Goal: Find specific page/section: Find specific page/section

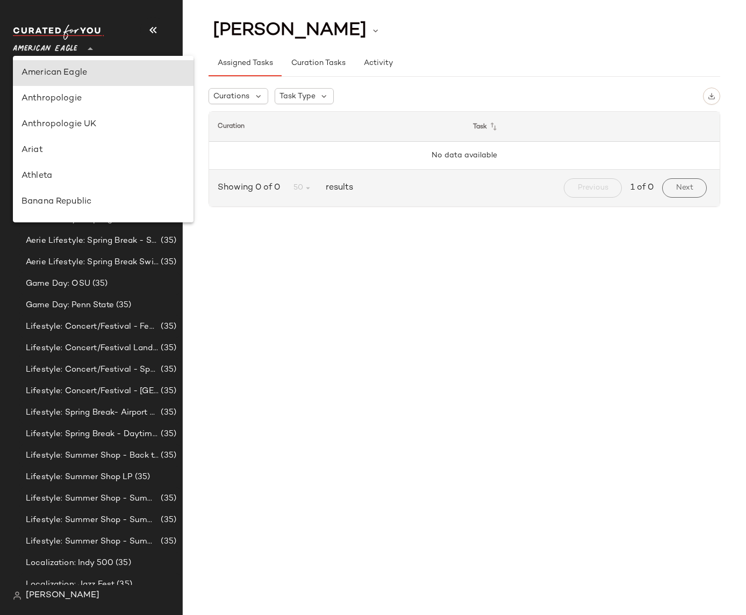
click at [78, 52] on div "American Eagle **" at bounding box center [47, 42] width 69 height 27
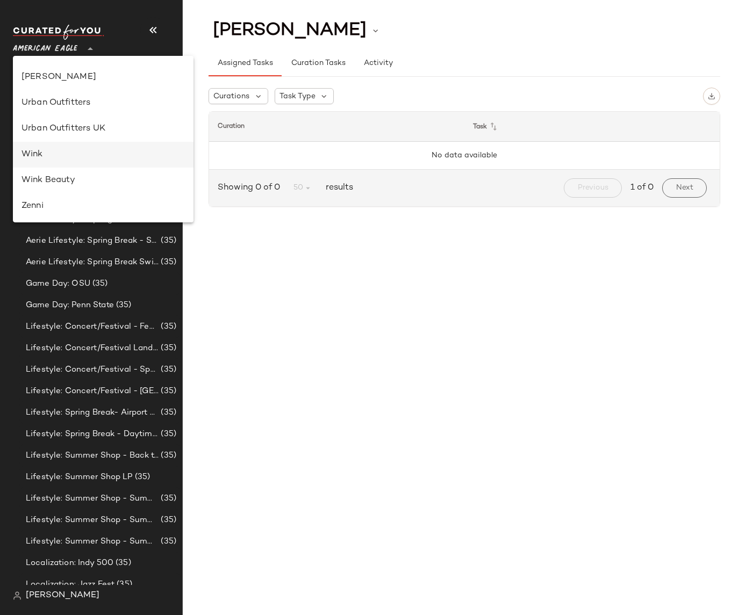
scroll to position [642, 0]
click at [63, 197] on div "Zenni" at bounding box center [103, 205] width 181 height 26
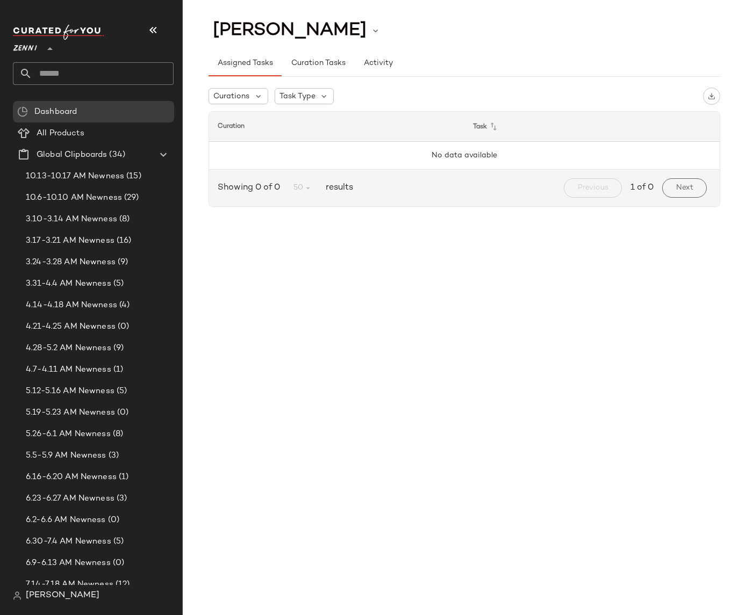
click at [45, 51] on icon at bounding box center [50, 48] width 13 height 13
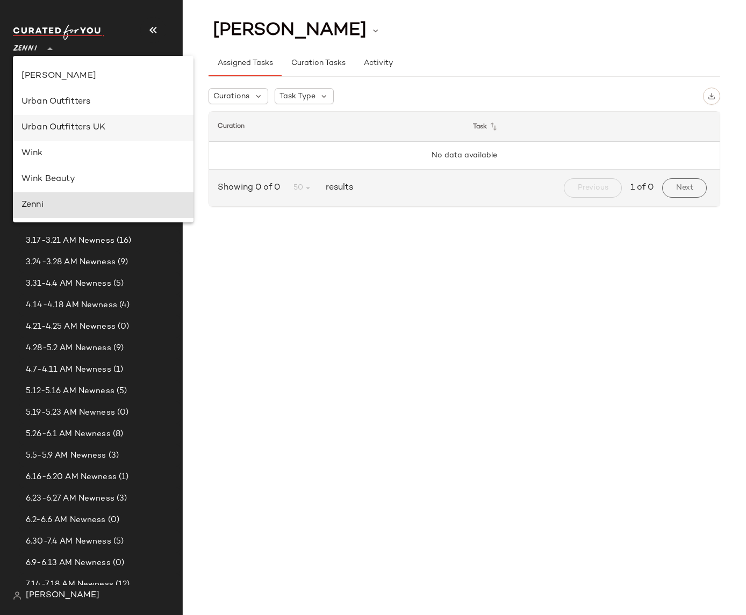
scroll to position [384, 0]
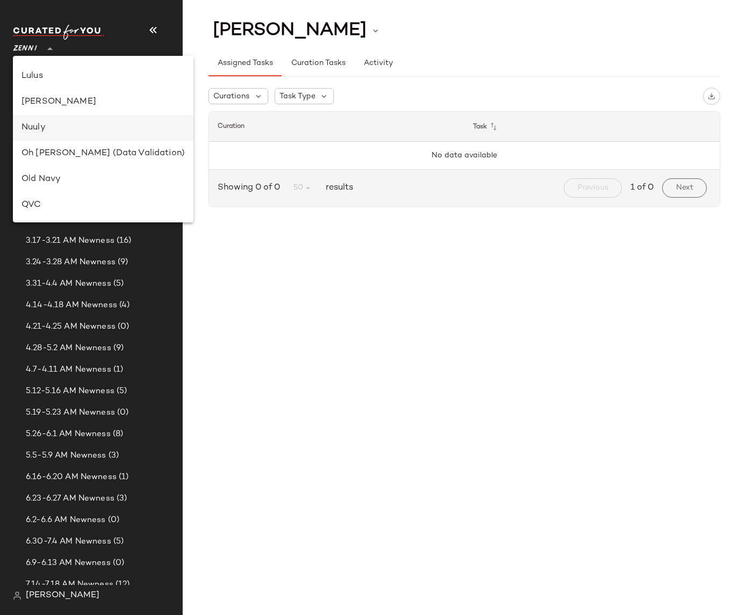
click at [80, 133] on div "Nuuly" at bounding box center [103, 127] width 163 height 13
type input "**"
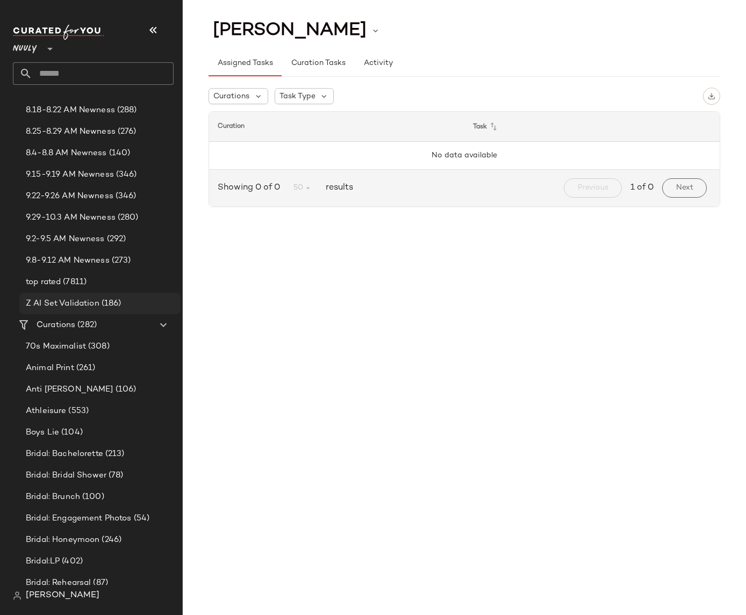
scroll to position [403, 0]
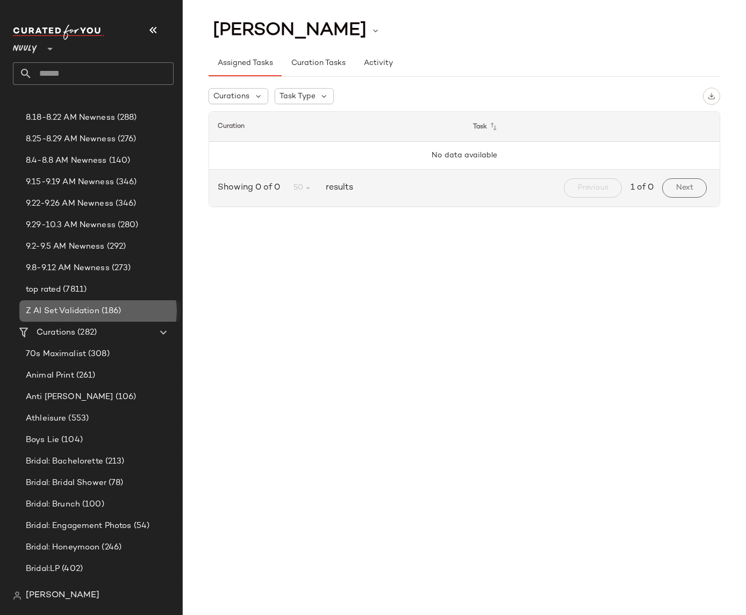
click at [70, 306] on span "Z AI Set Validation" at bounding box center [63, 311] width 74 height 12
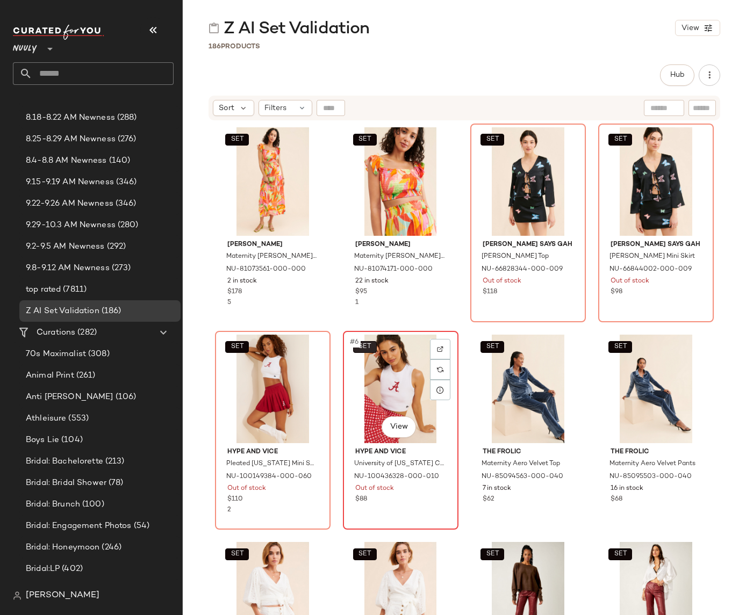
click at [369, 348] on button "SET" at bounding box center [365, 347] width 24 height 12
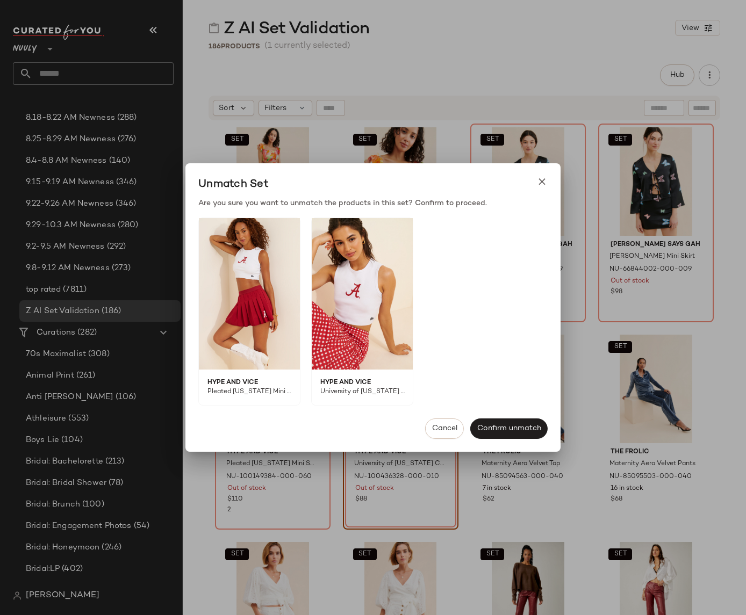
click at [488, 39] on div at bounding box center [373, 307] width 746 height 615
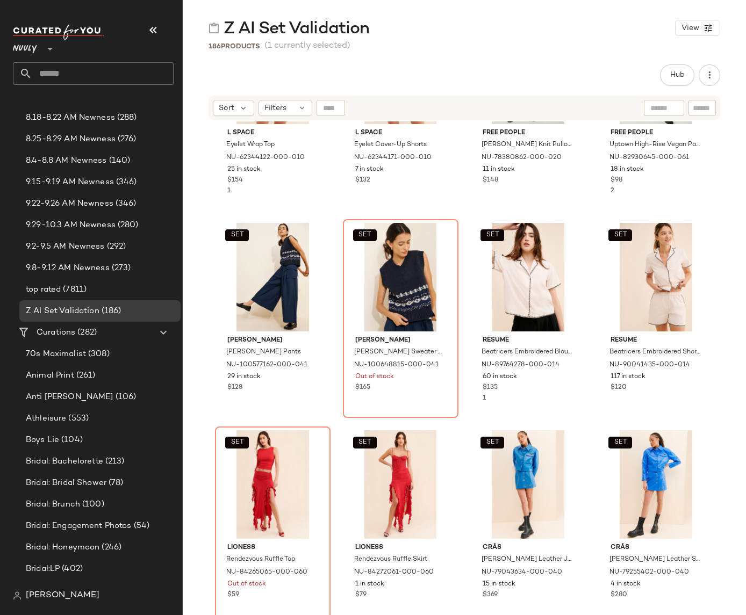
scroll to position [577, 0]
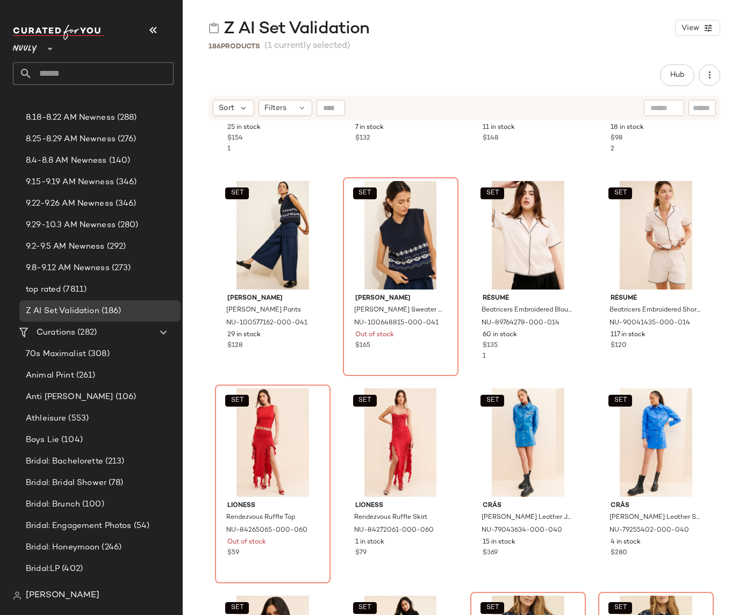
click at [456, 46] on div "186 Products (1 currently selected)" at bounding box center [464, 46] width 563 height 11
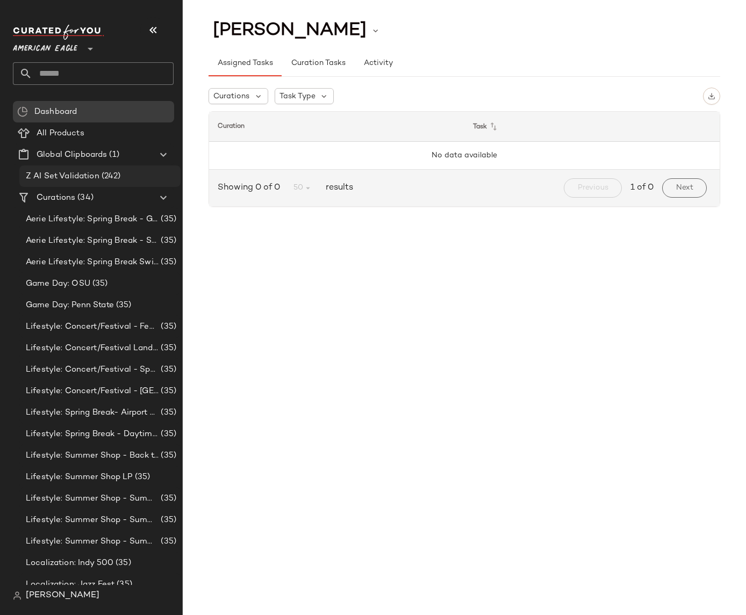
click at [80, 178] on span "Z AI Set Validation" at bounding box center [63, 176] width 74 height 12
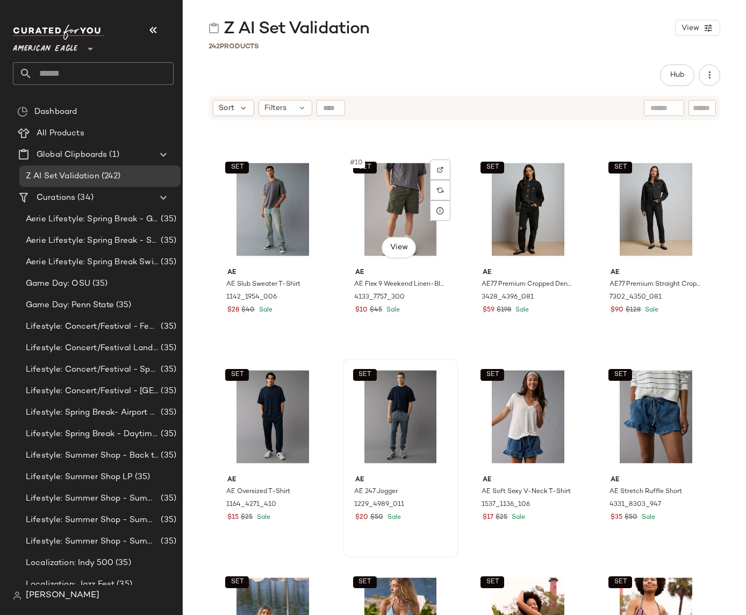
scroll to position [525, 0]
